Goal: Task Accomplishment & Management: Manage account settings

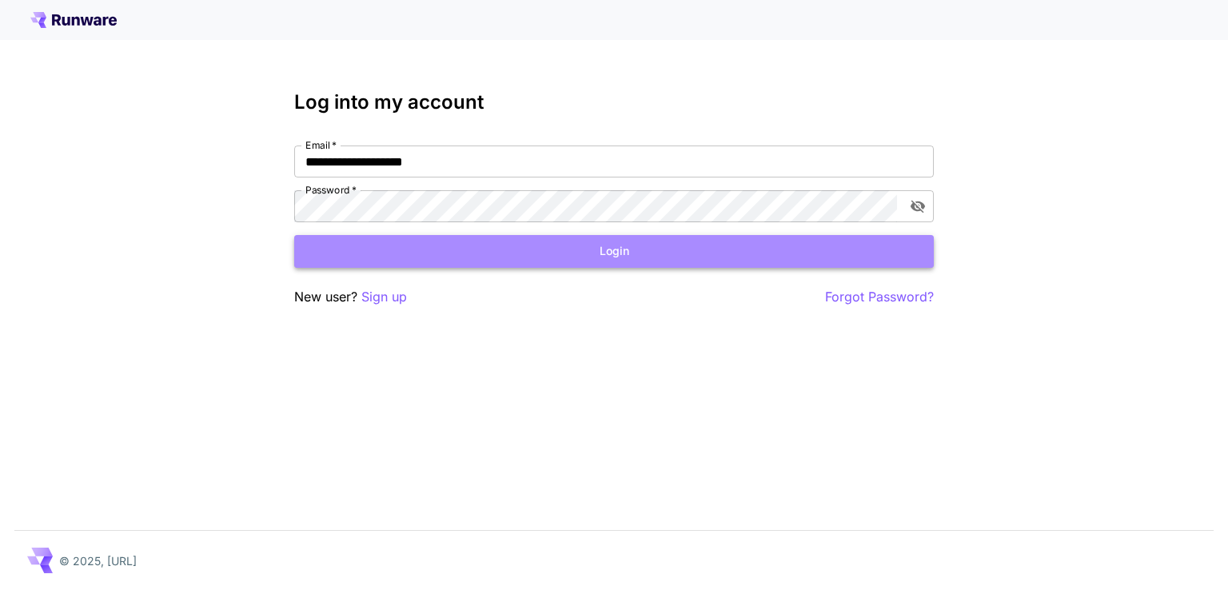
click at [608, 254] on button "Login" at bounding box center [614, 251] width 640 height 33
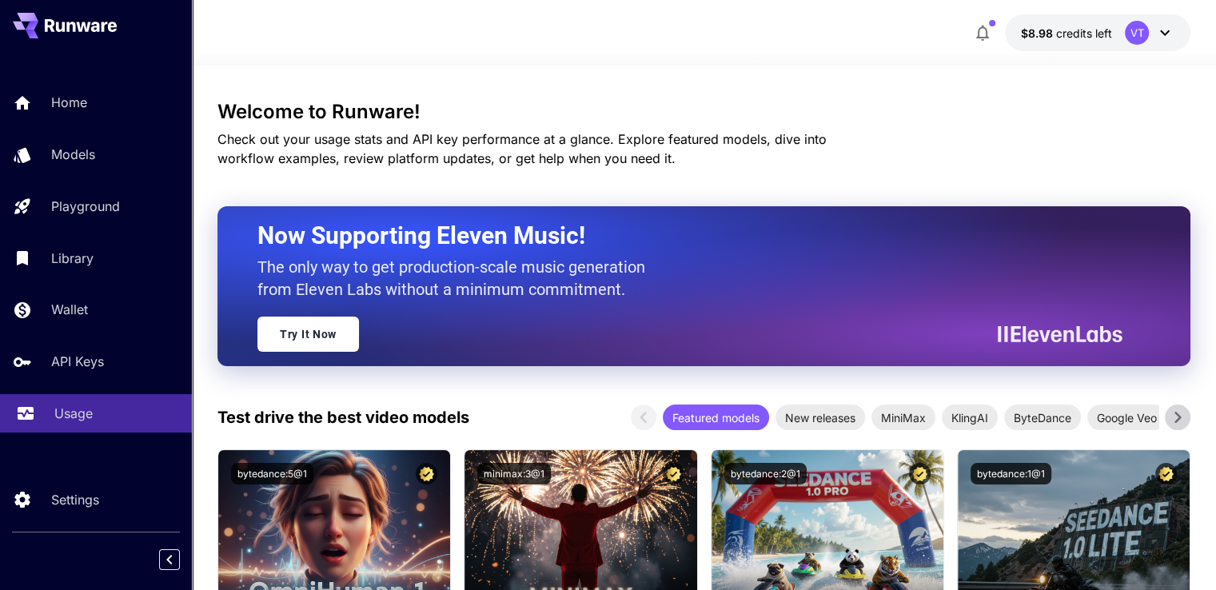
click at [65, 419] on p "Usage" at bounding box center [73, 413] width 38 height 19
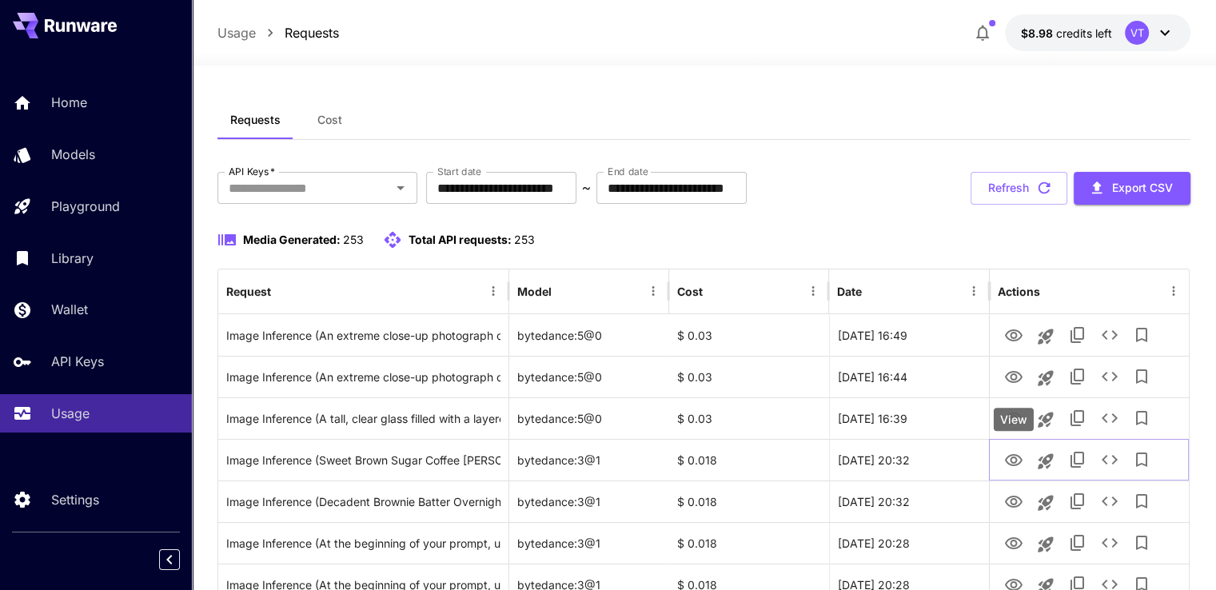
click at [1015, 417] on div "View" at bounding box center [1014, 419] width 40 height 23
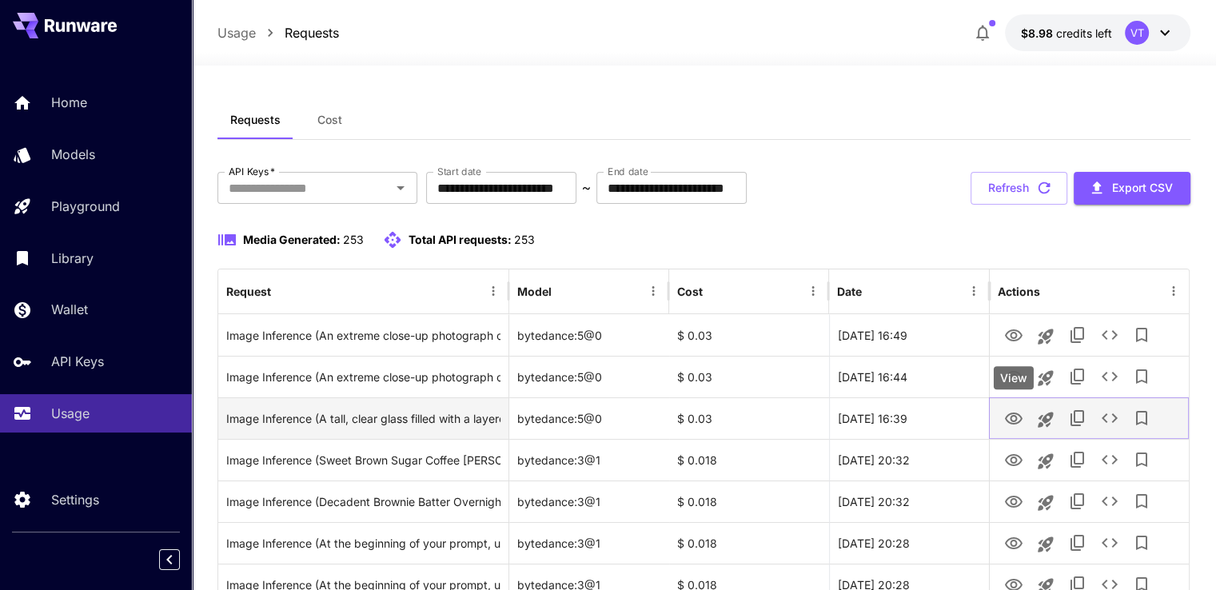
click at [1016, 414] on icon "View" at bounding box center [1013, 418] width 19 height 19
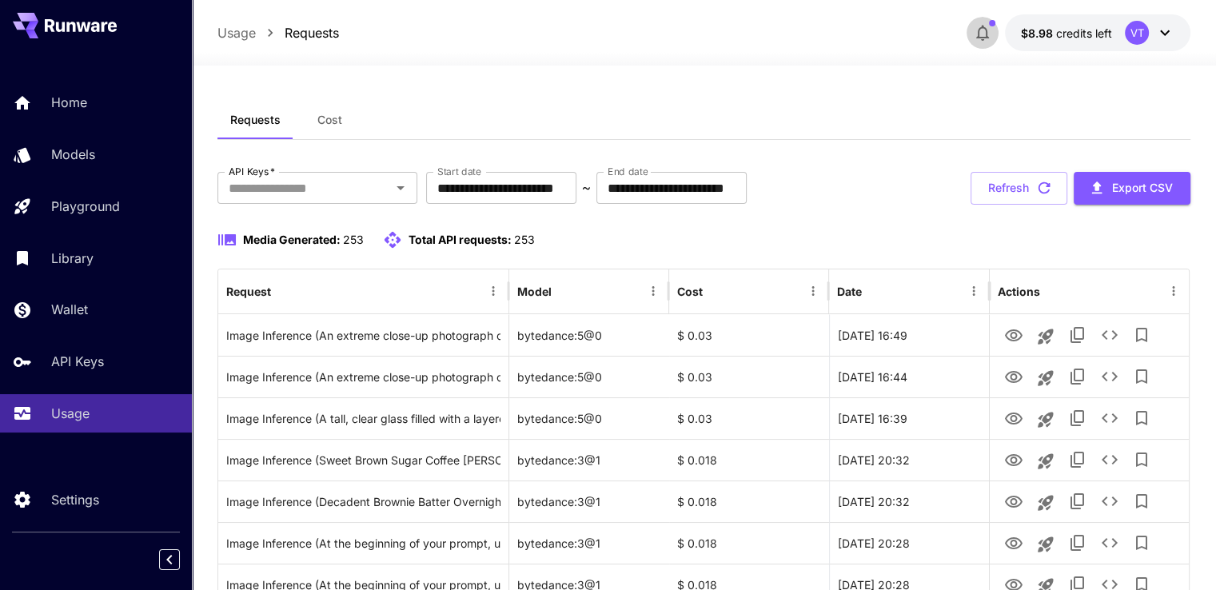
click at [985, 30] on icon "button" at bounding box center [982, 32] width 19 height 19
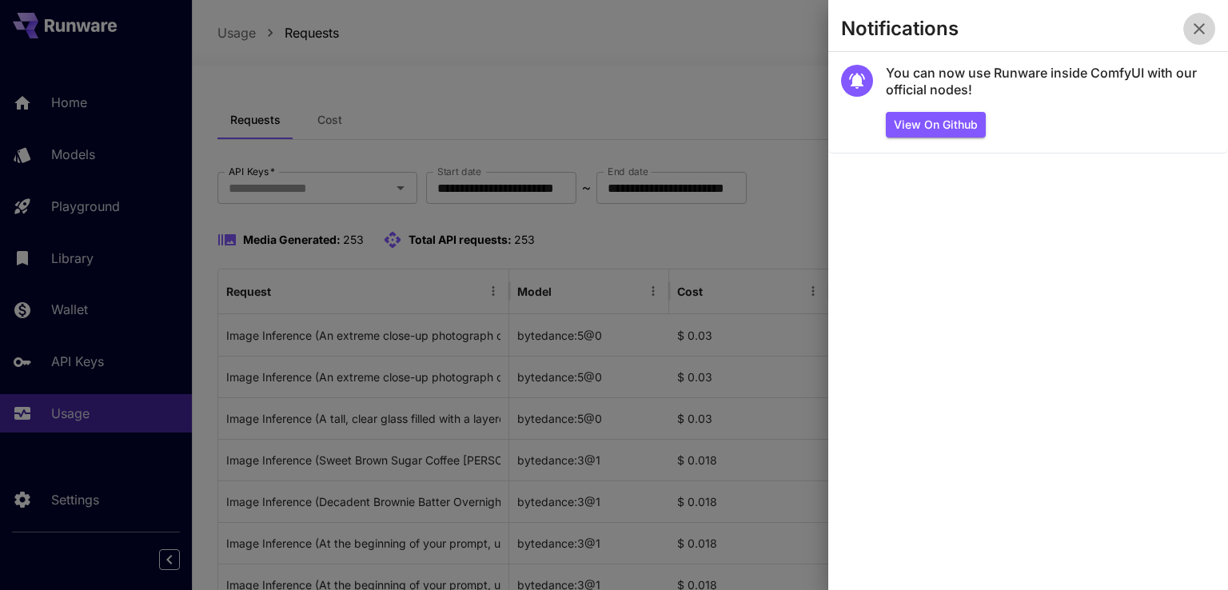
click at [1197, 30] on icon "button" at bounding box center [1199, 28] width 11 height 11
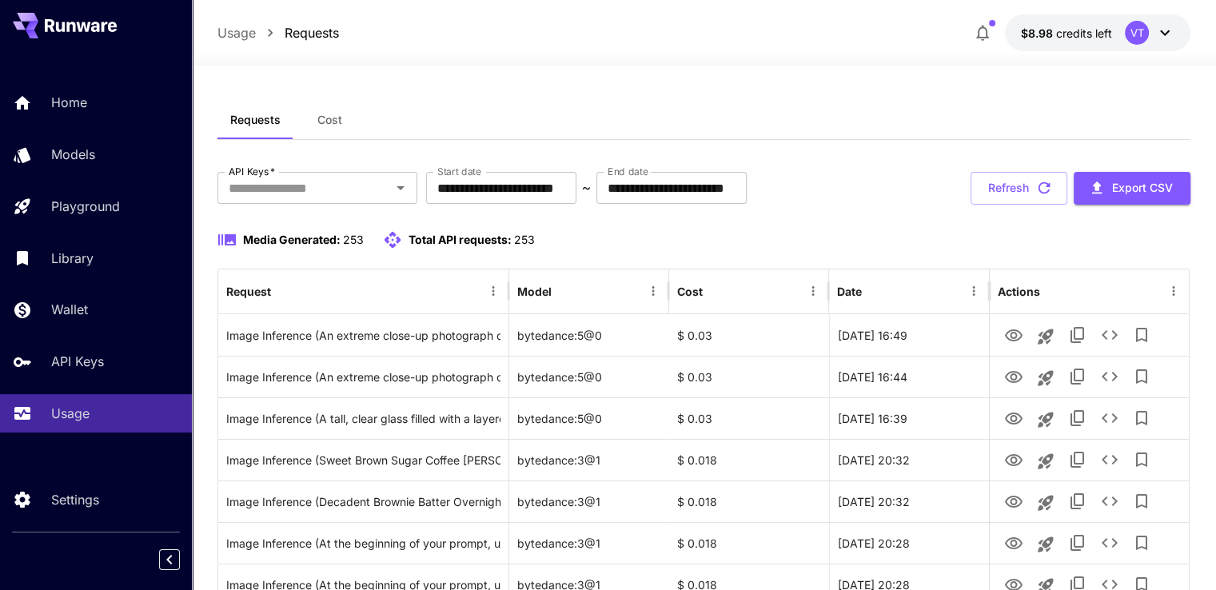
click at [1138, 37] on div "VT" at bounding box center [1137, 33] width 24 height 24
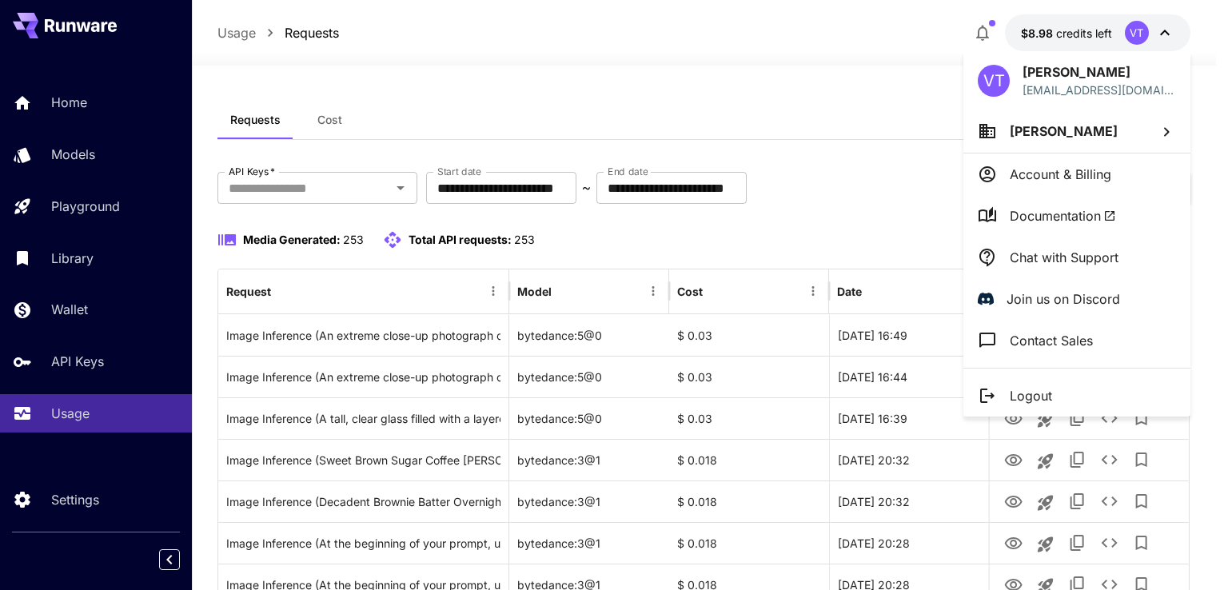
click at [1035, 253] on p "Chat with Support" at bounding box center [1064, 257] width 109 height 19
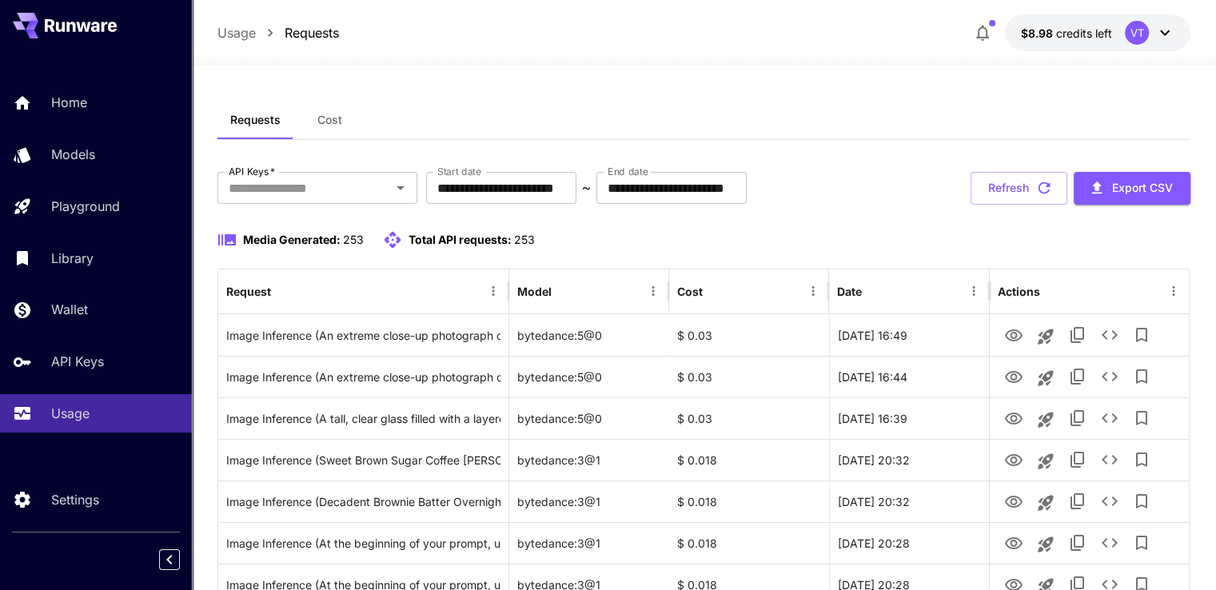
click at [1152, 34] on div "VT" at bounding box center [1150, 33] width 50 height 24
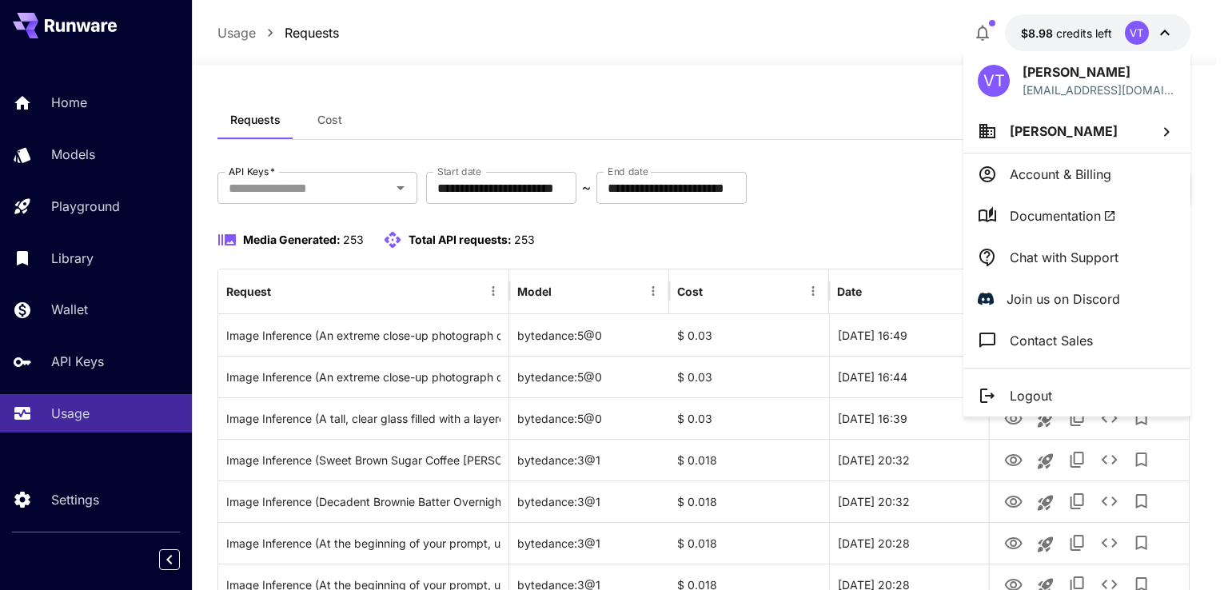
click at [1011, 253] on p "Chat with Support" at bounding box center [1064, 257] width 109 height 19
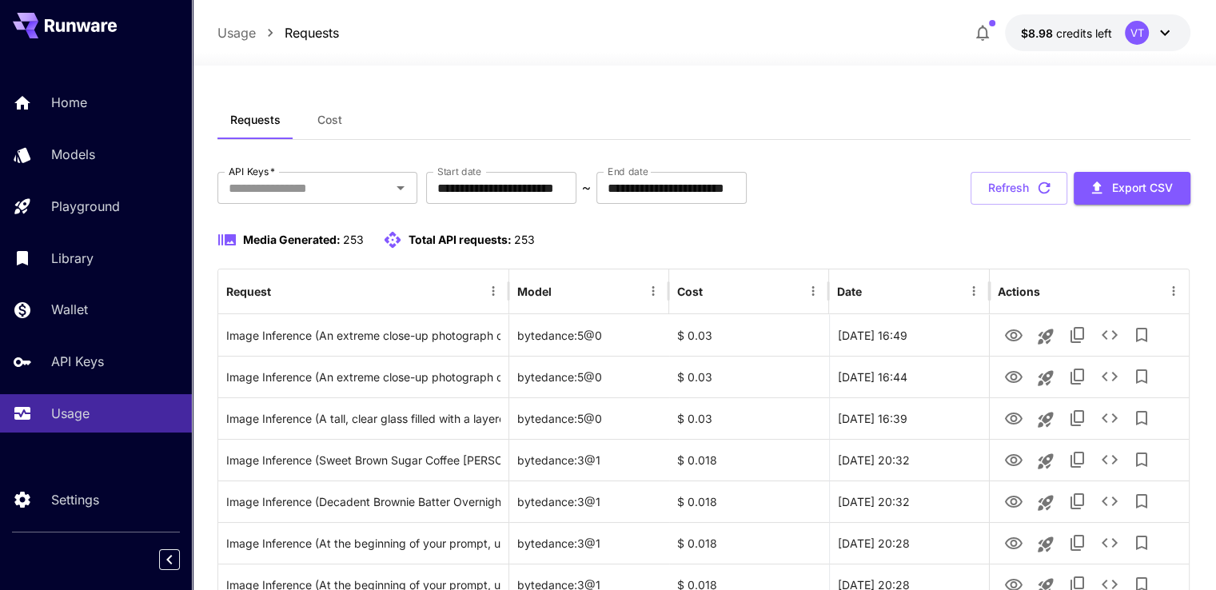
drag, startPoint x: 560, startPoint y: 43, endPoint x: 532, endPoint y: 114, distance: 75.7
click at [532, 114] on div "Requests Cost" at bounding box center [703, 120] width 973 height 39
drag, startPoint x: 537, startPoint y: 97, endPoint x: 863, endPoint y: 129, distance: 327.8
click at [863, 131] on div "Requests Cost" at bounding box center [703, 120] width 973 height 39
drag, startPoint x: 863, startPoint y: 102, endPoint x: 774, endPoint y: 97, distance: 89.7
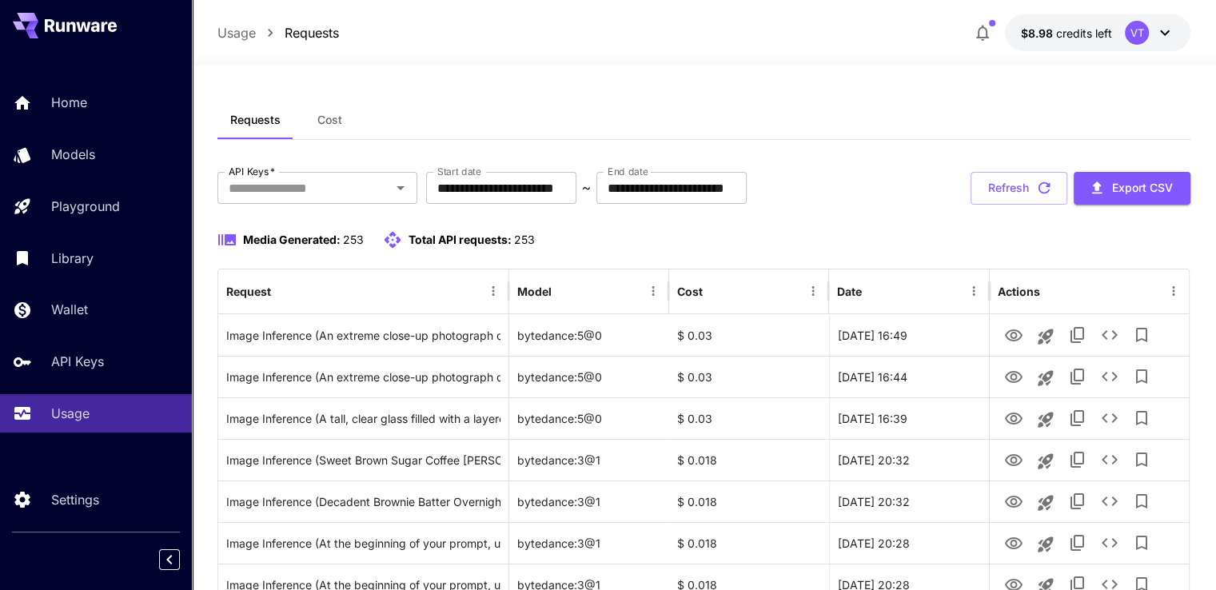
drag, startPoint x: 623, startPoint y: 86, endPoint x: 572, endPoint y: 92, distance: 51.5
click at [1149, 38] on div "VT" at bounding box center [1150, 33] width 50 height 24
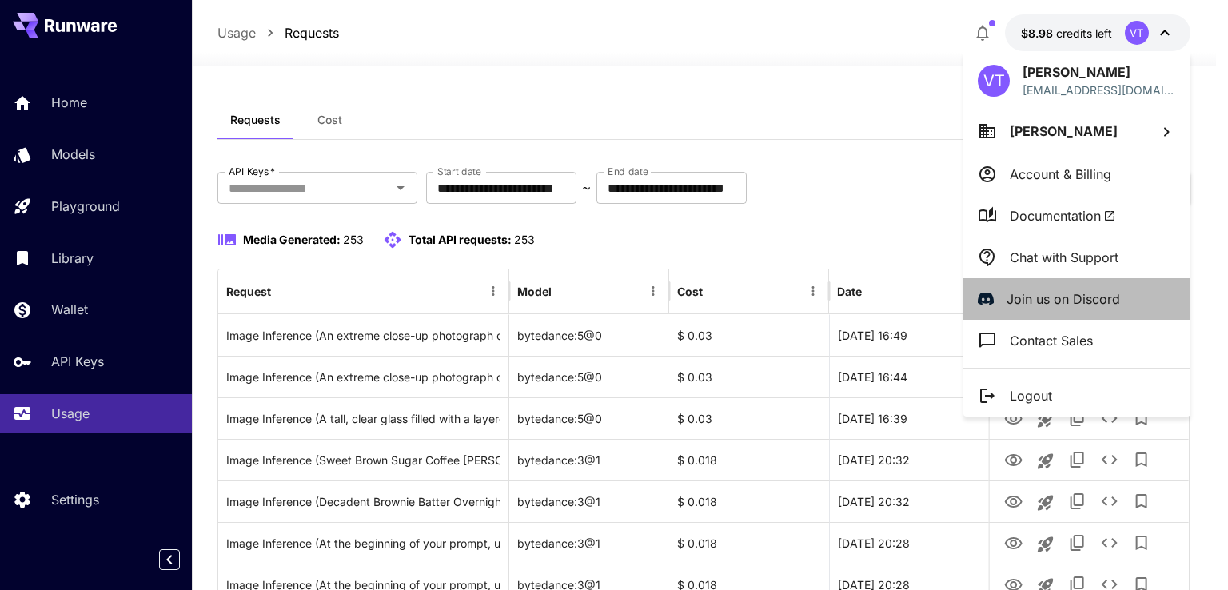
click at [1059, 301] on p "Join us on Discord" at bounding box center [1064, 298] width 114 height 19
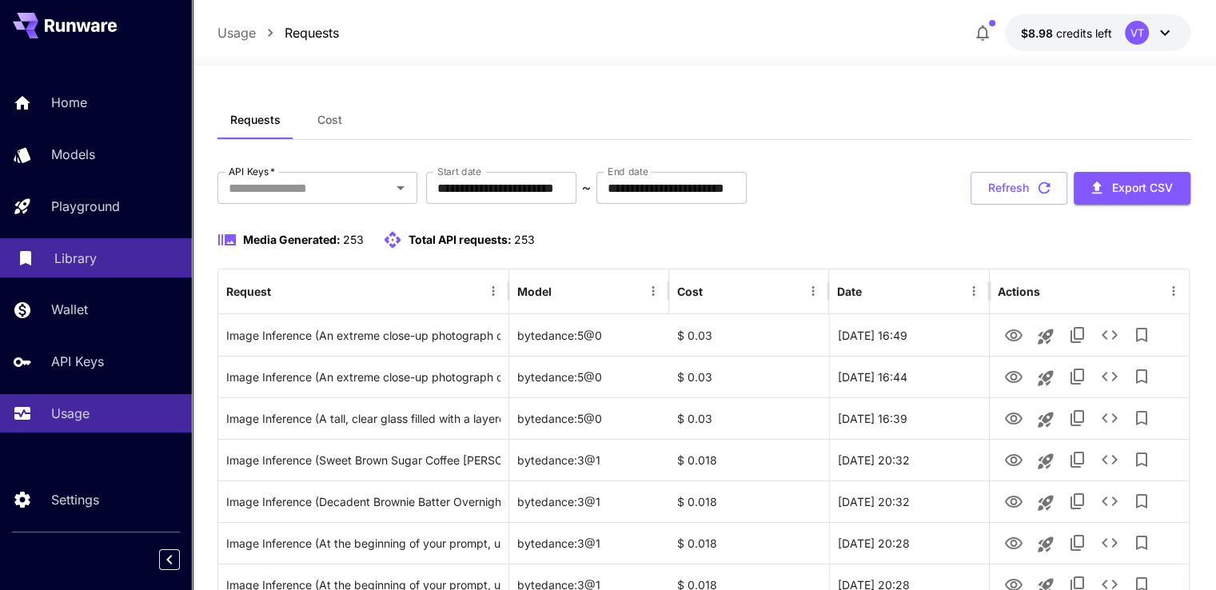
click at [54, 257] on p "Library" at bounding box center [75, 258] width 42 height 19
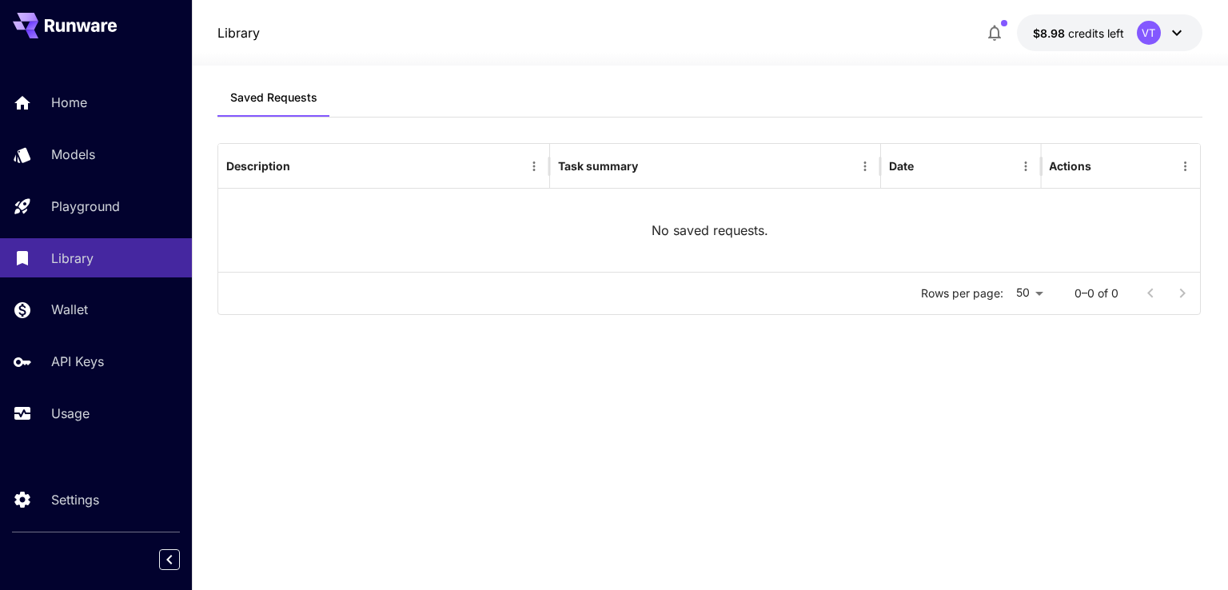
click at [1142, 37] on div "VT" at bounding box center [1149, 33] width 24 height 24
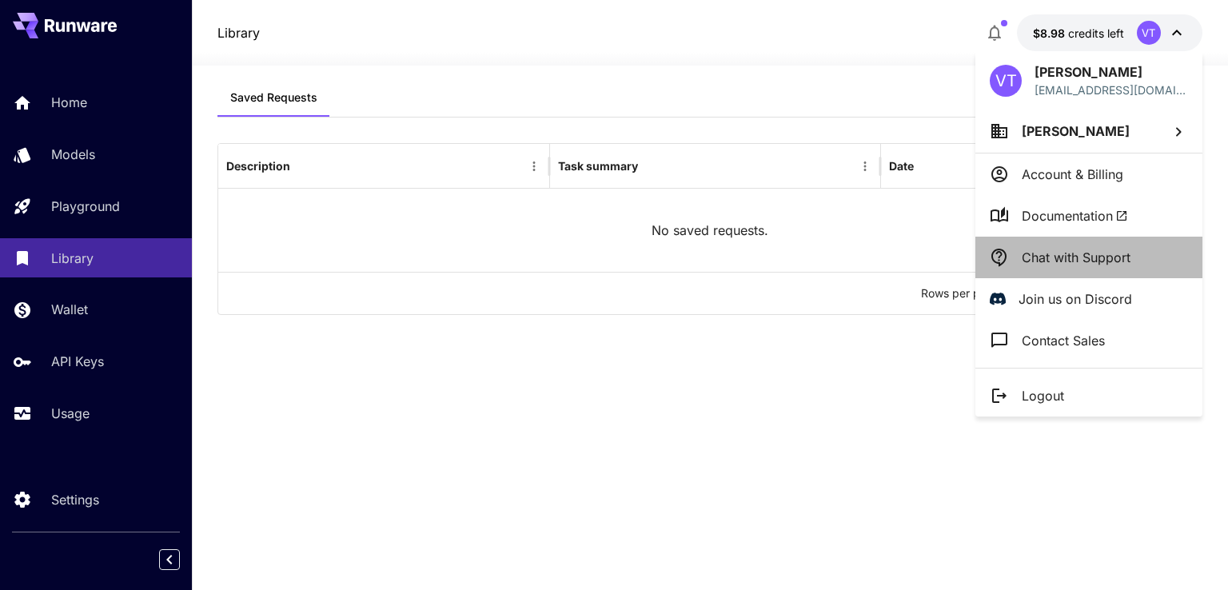
click at [1011, 257] on li "Chat with Support" at bounding box center [1088, 258] width 227 height 42
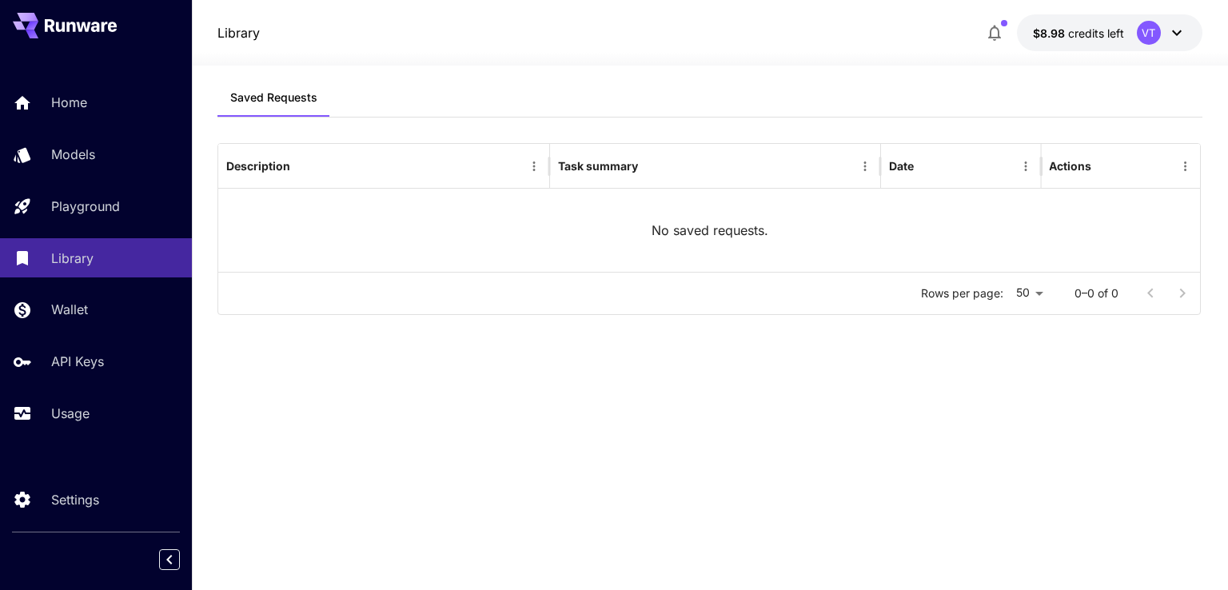
click at [1170, 36] on icon at bounding box center [1176, 32] width 19 height 19
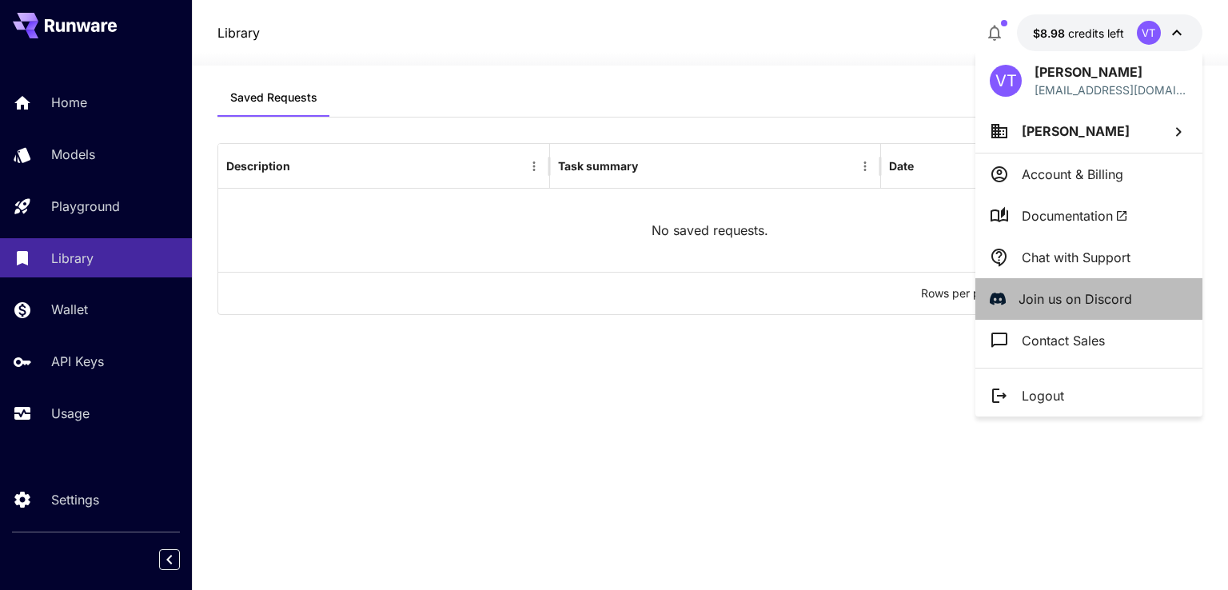
click at [1056, 302] on p "Join us on Discord" at bounding box center [1076, 298] width 114 height 19
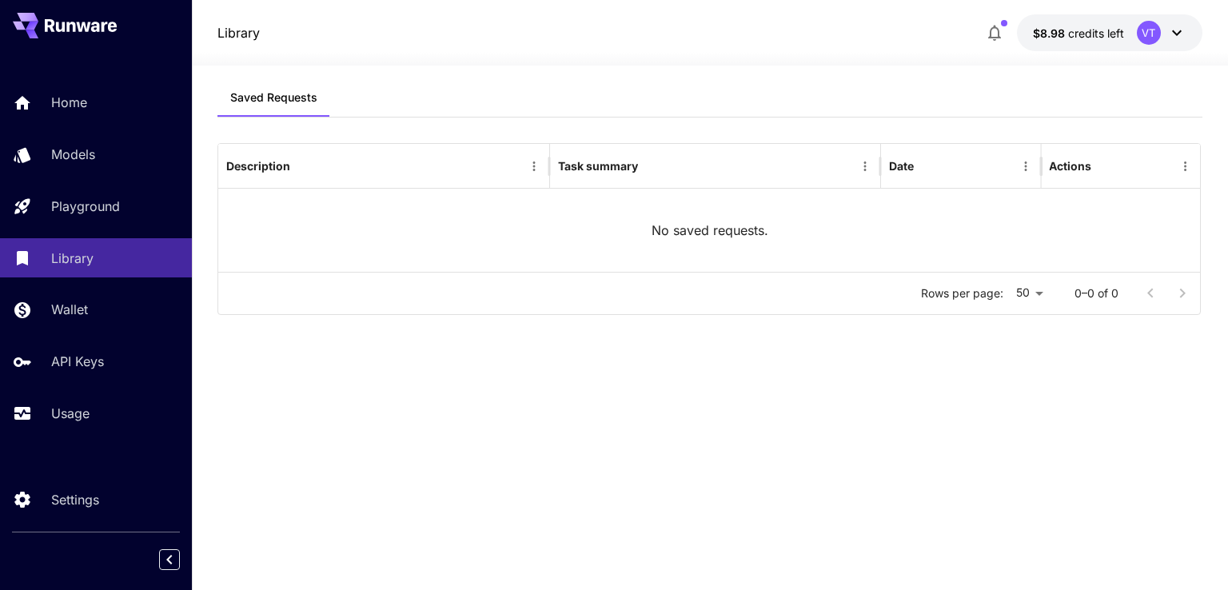
click at [1163, 38] on div "VT" at bounding box center [1162, 33] width 50 height 24
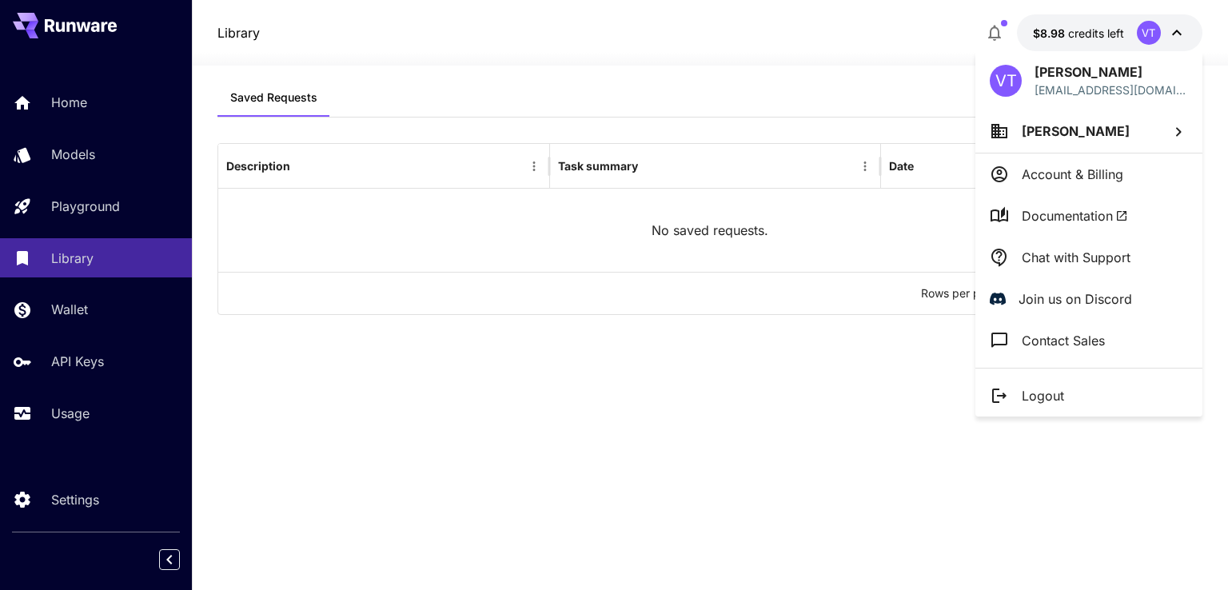
click at [1062, 345] on p "Contact Sales" at bounding box center [1063, 340] width 83 height 19
click at [1070, 257] on p "Chat with Support" at bounding box center [1076, 257] width 109 height 19
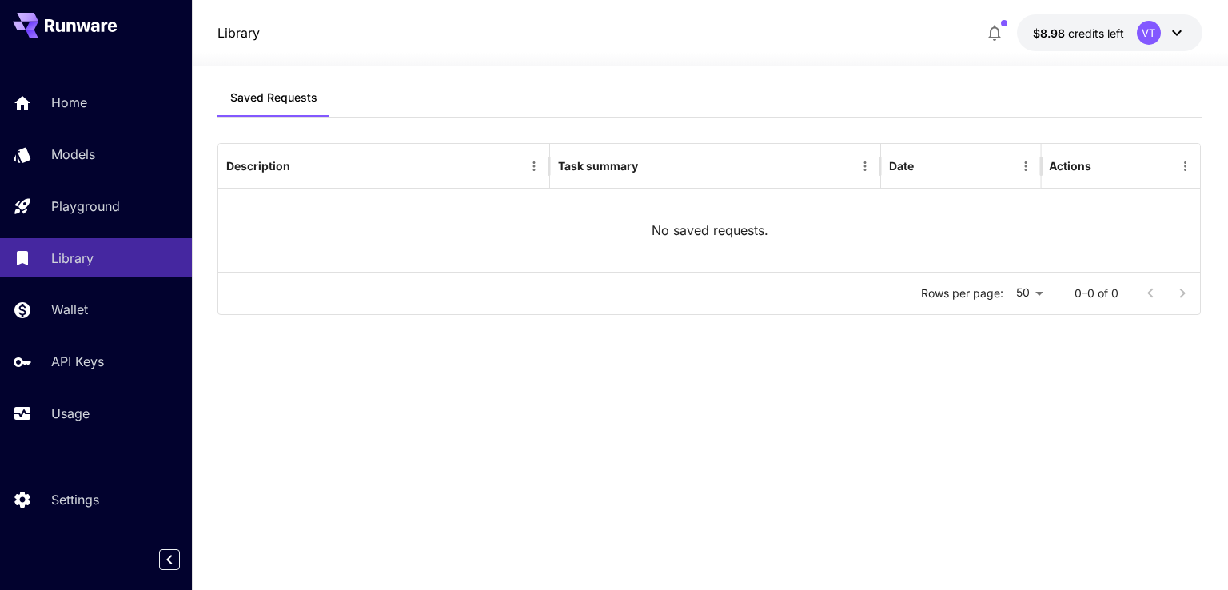
click at [1170, 36] on icon at bounding box center [1176, 32] width 19 height 19
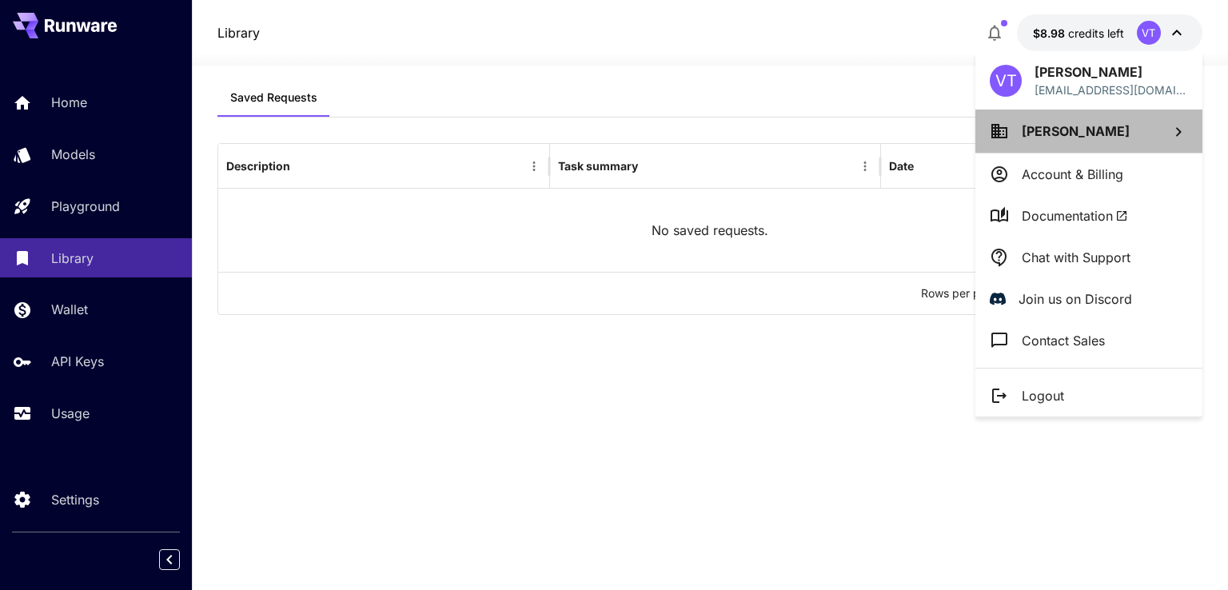
click at [1158, 130] on li "[PERSON_NAME]" at bounding box center [1088, 131] width 227 height 43
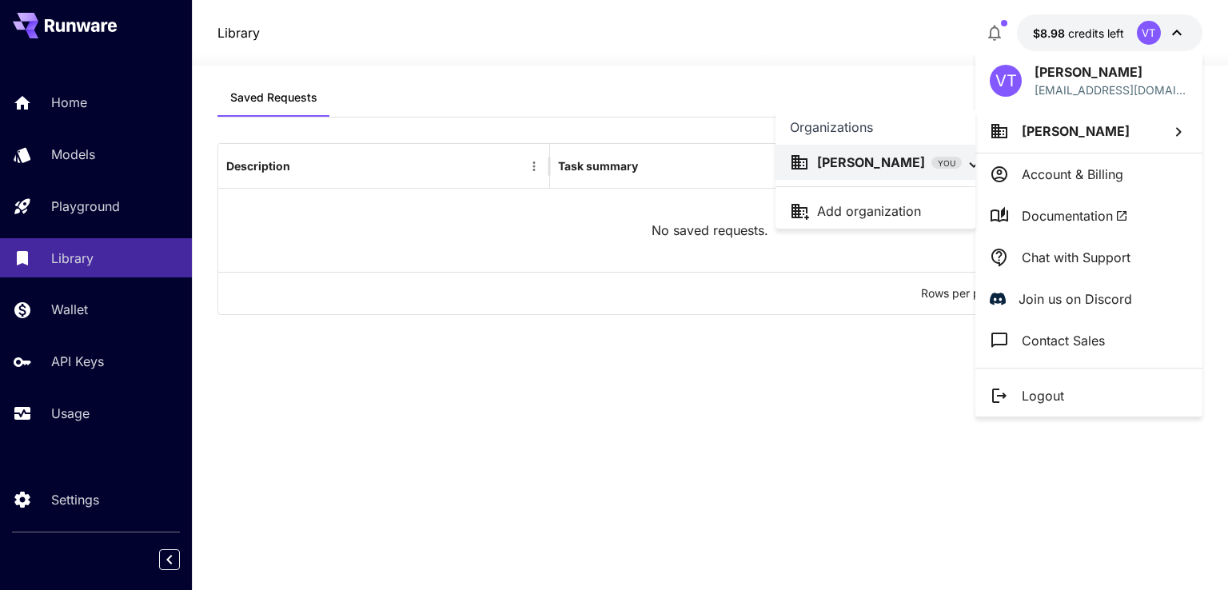
click at [1035, 173] on div at bounding box center [614, 295] width 1228 height 590
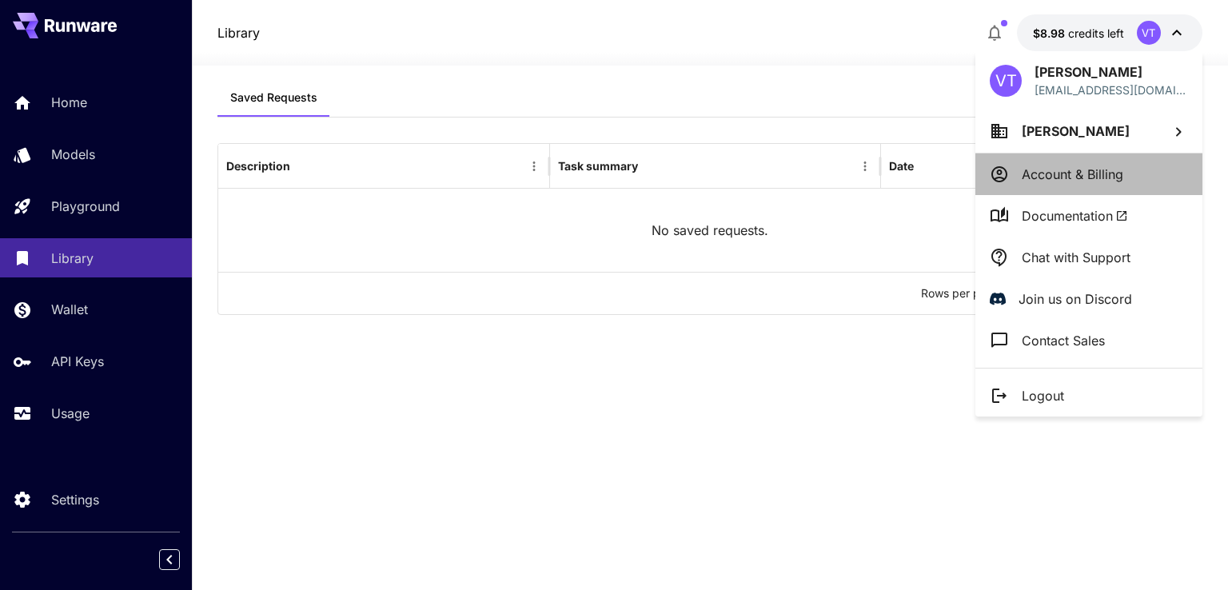
click at [1035, 173] on p "Account & Billing" at bounding box center [1073, 174] width 102 height 19
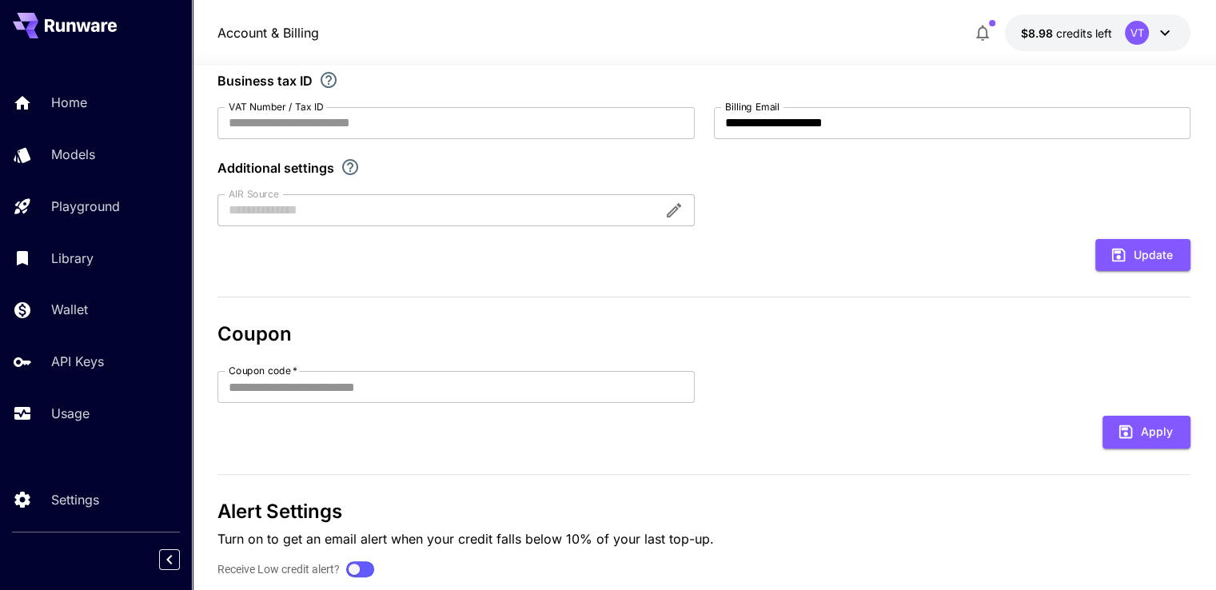
scroll to position [386, 0]
